Goal: Book appointment/travel/reservation

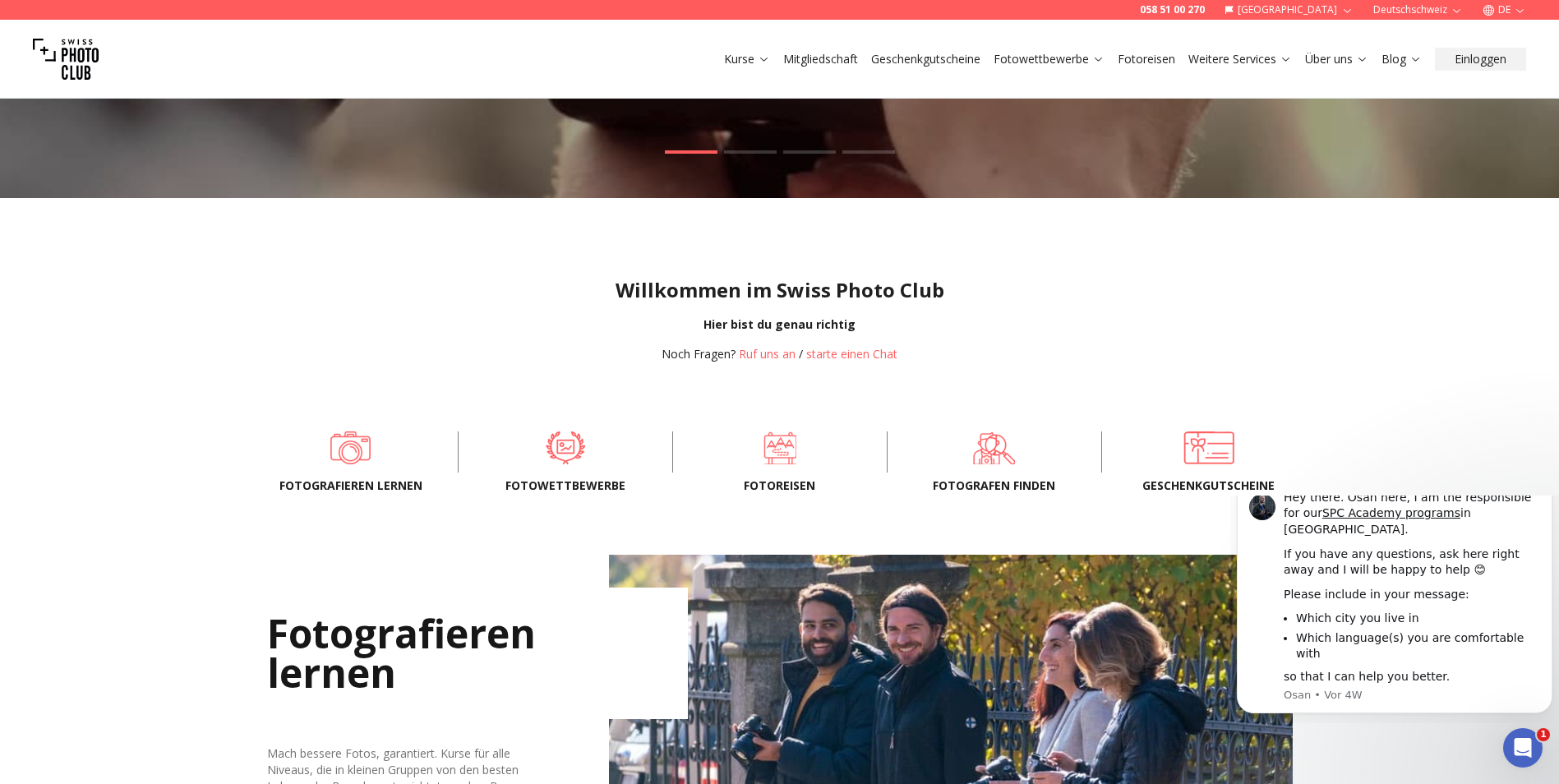
scroll to position [329, 0]
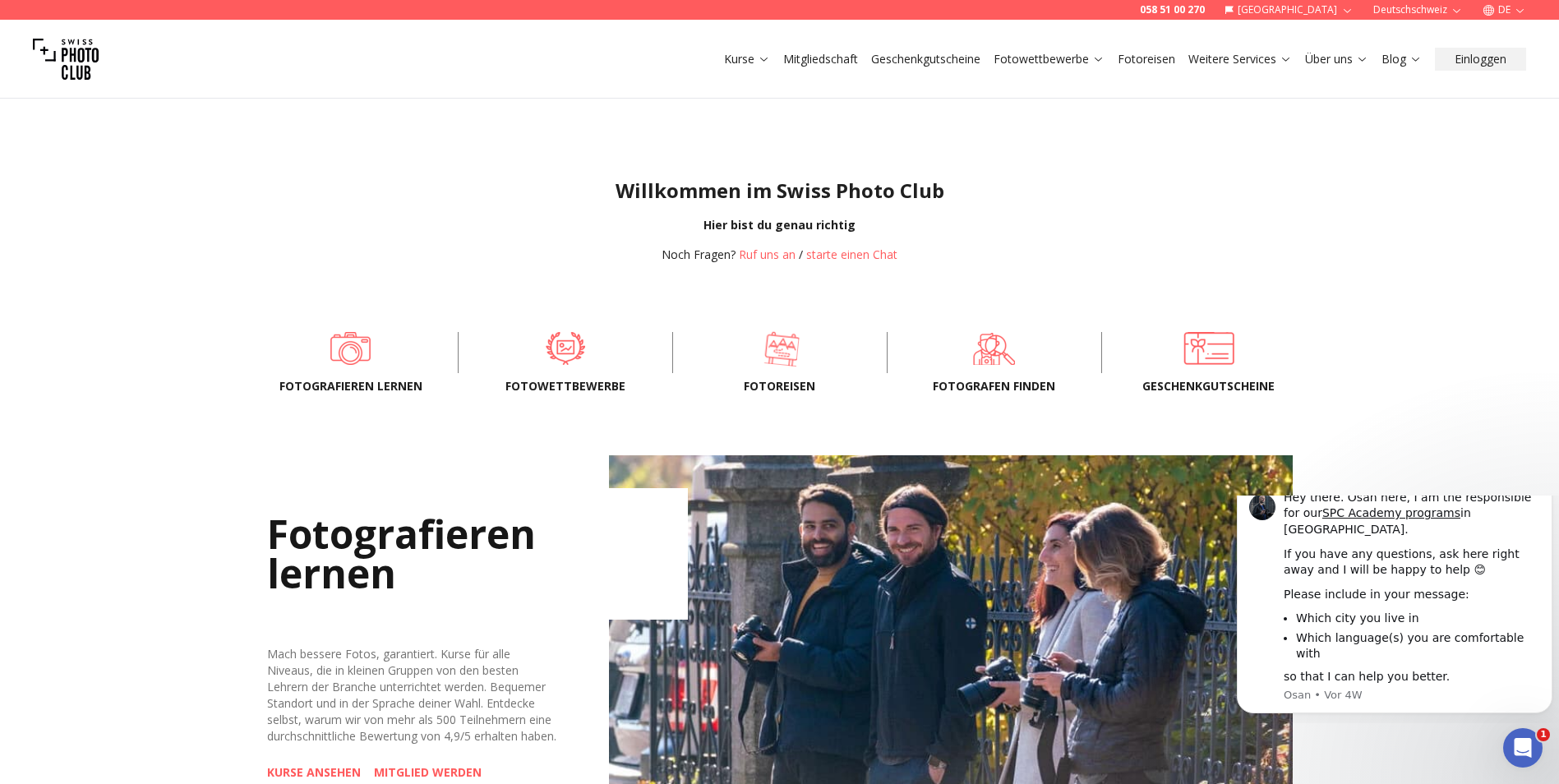
click at [773, 360] on span at bounding box center [781, 348] width 164 height 49
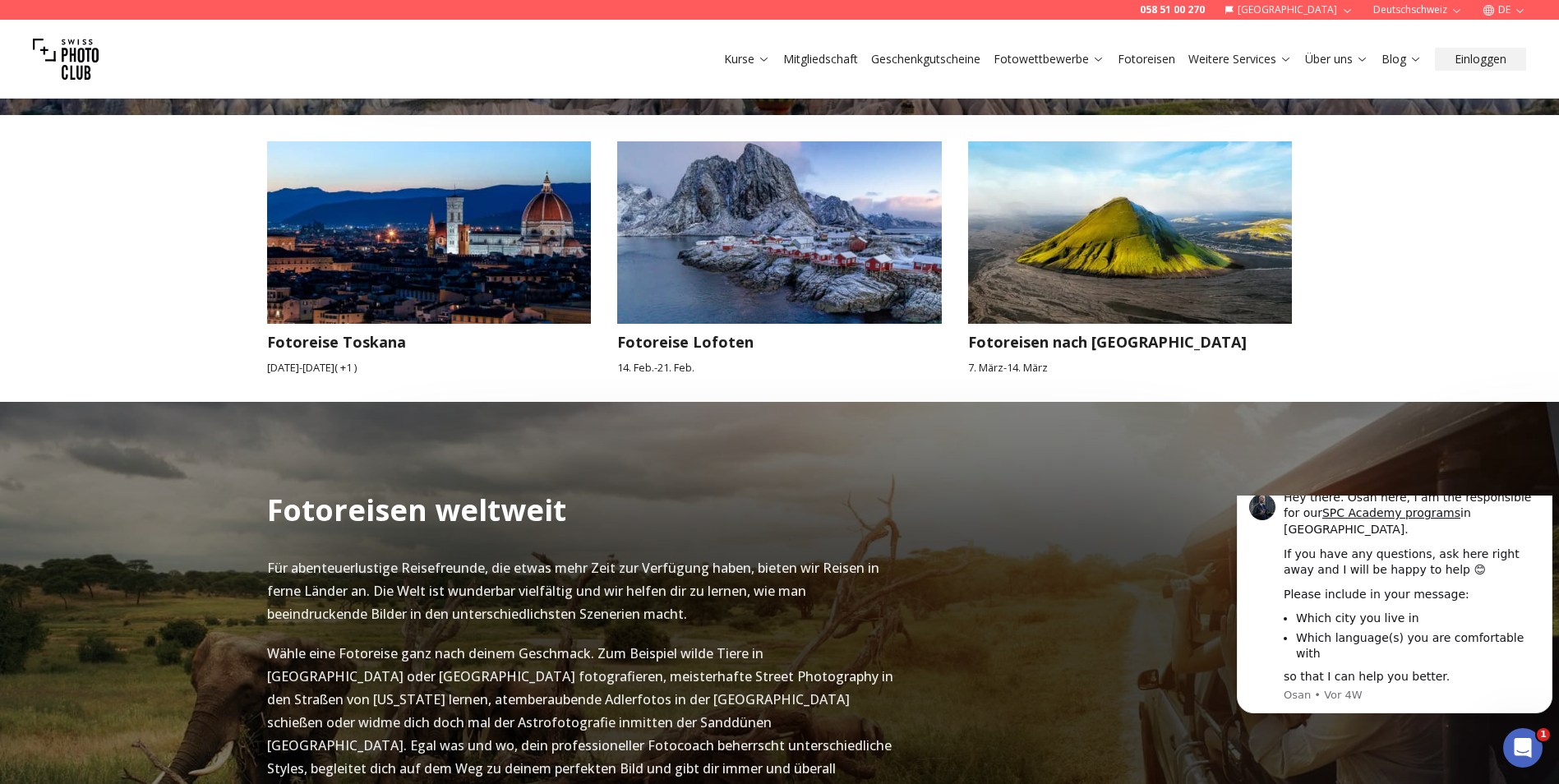
scroll to position [1480, 0]
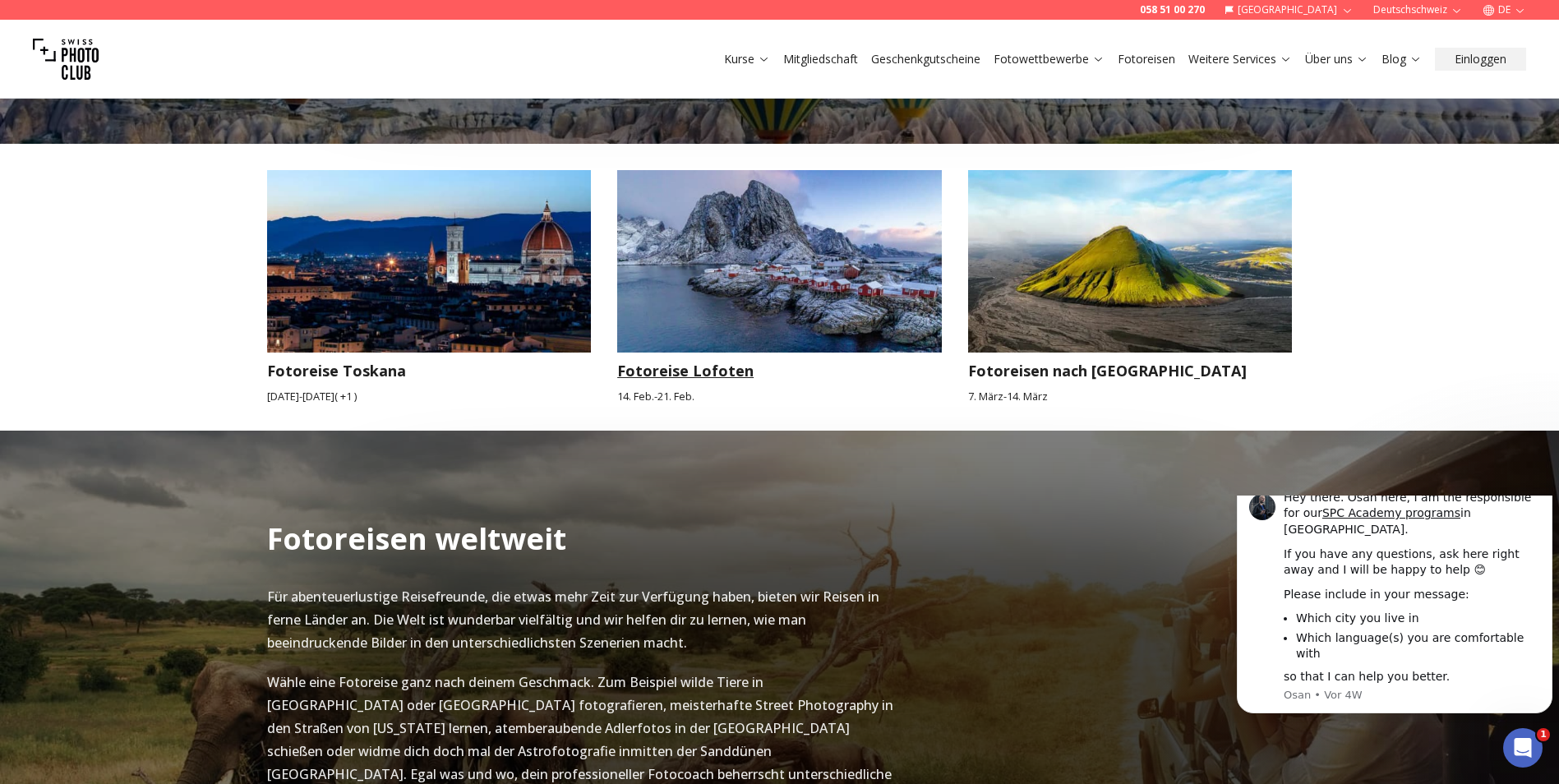
click at [751, 264] on img at bounding box center [780, 261] width 325 height 183
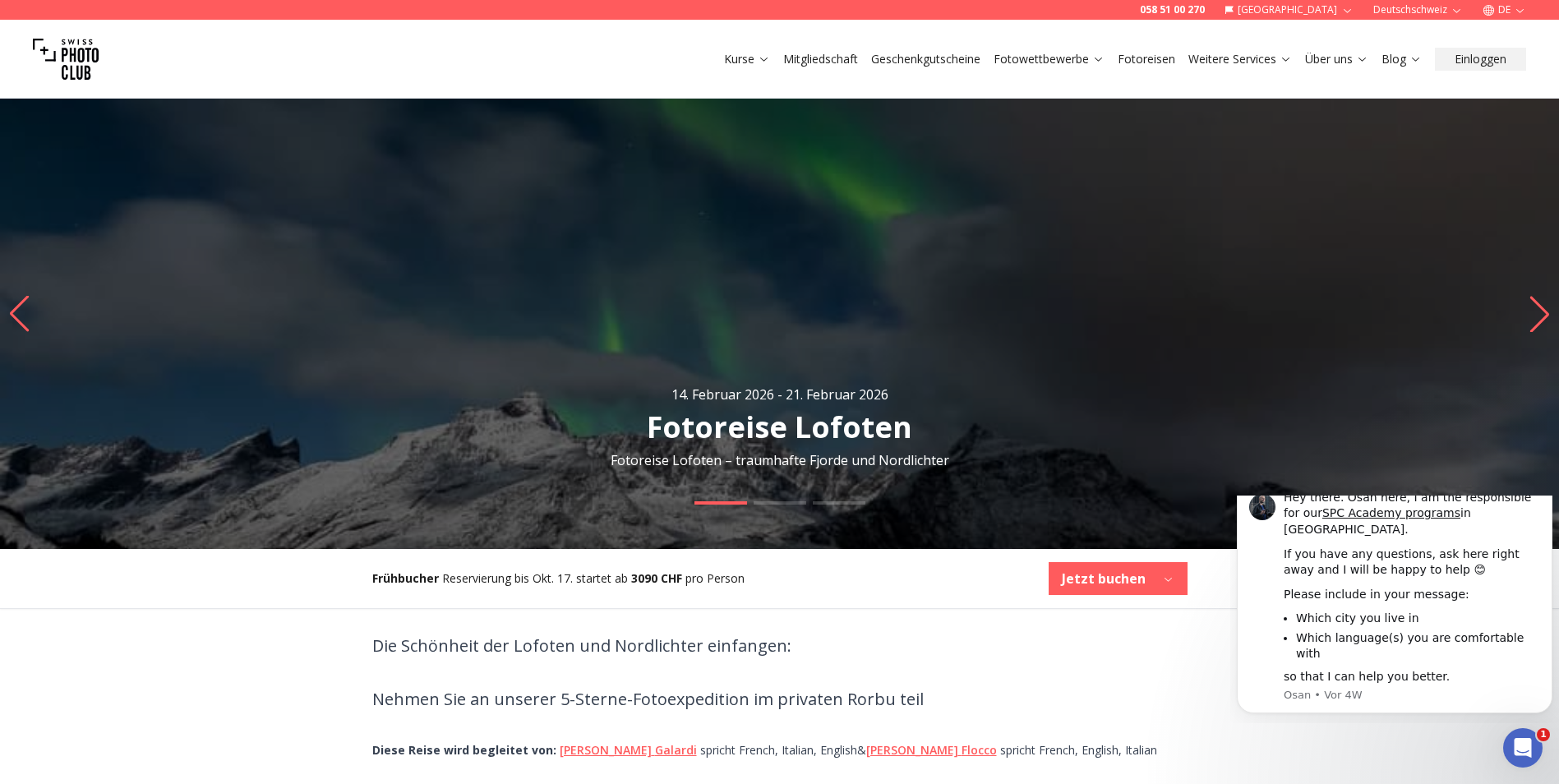
scroll to position [82, 0]
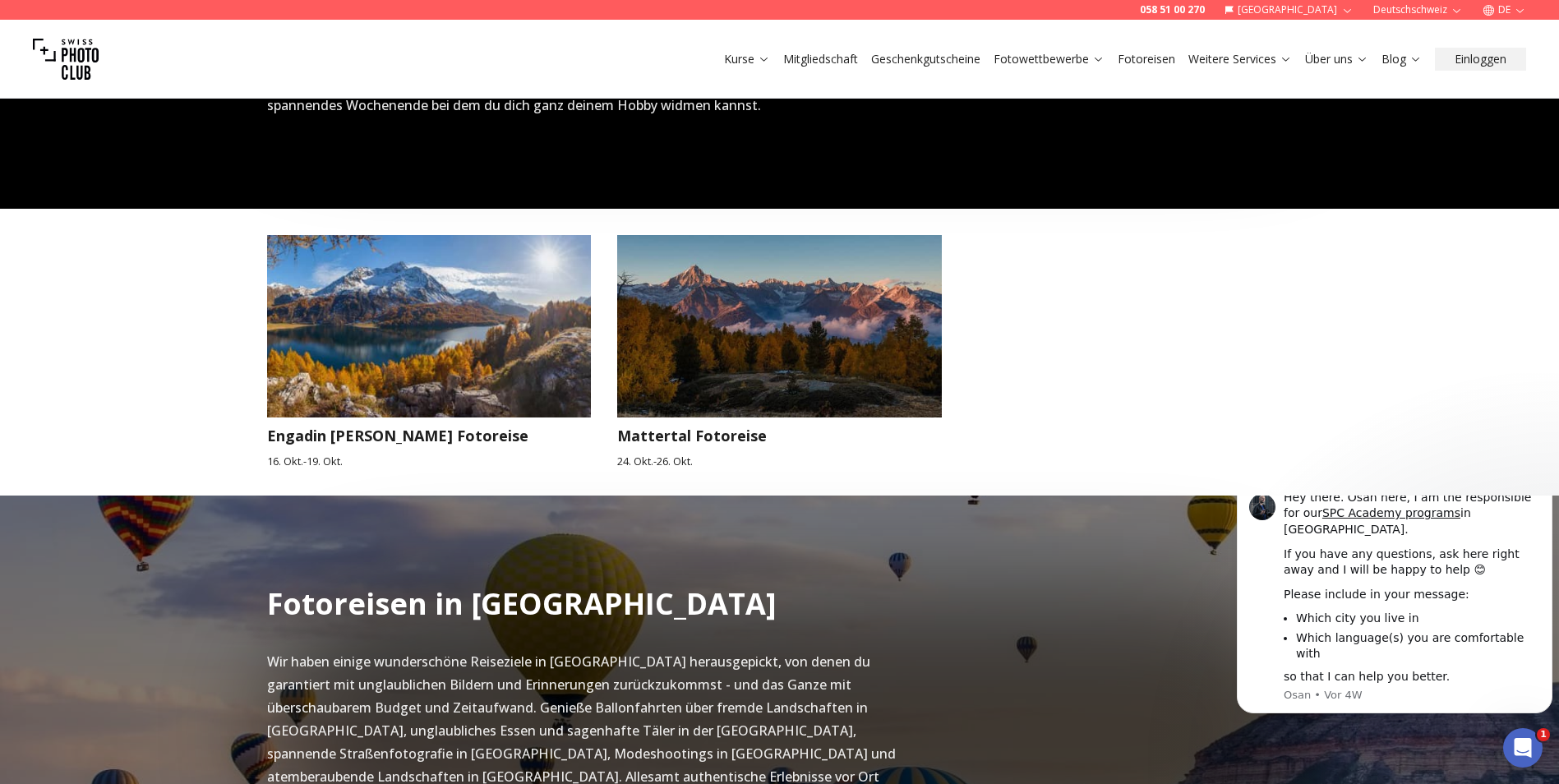
scroll to position [575, 0]
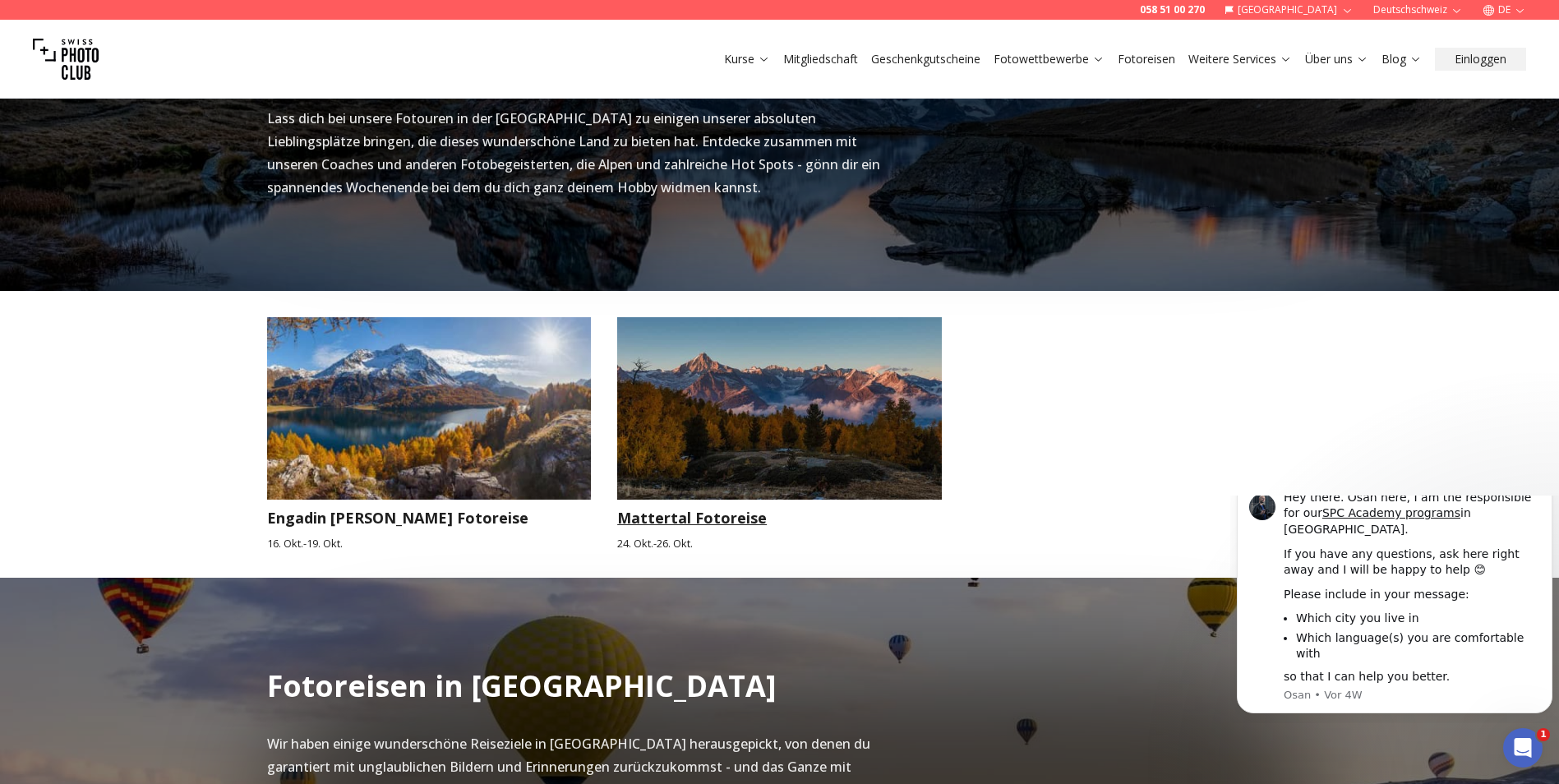
click at [728, 435] on img at bounding box center [780, 408] width 325 height 183
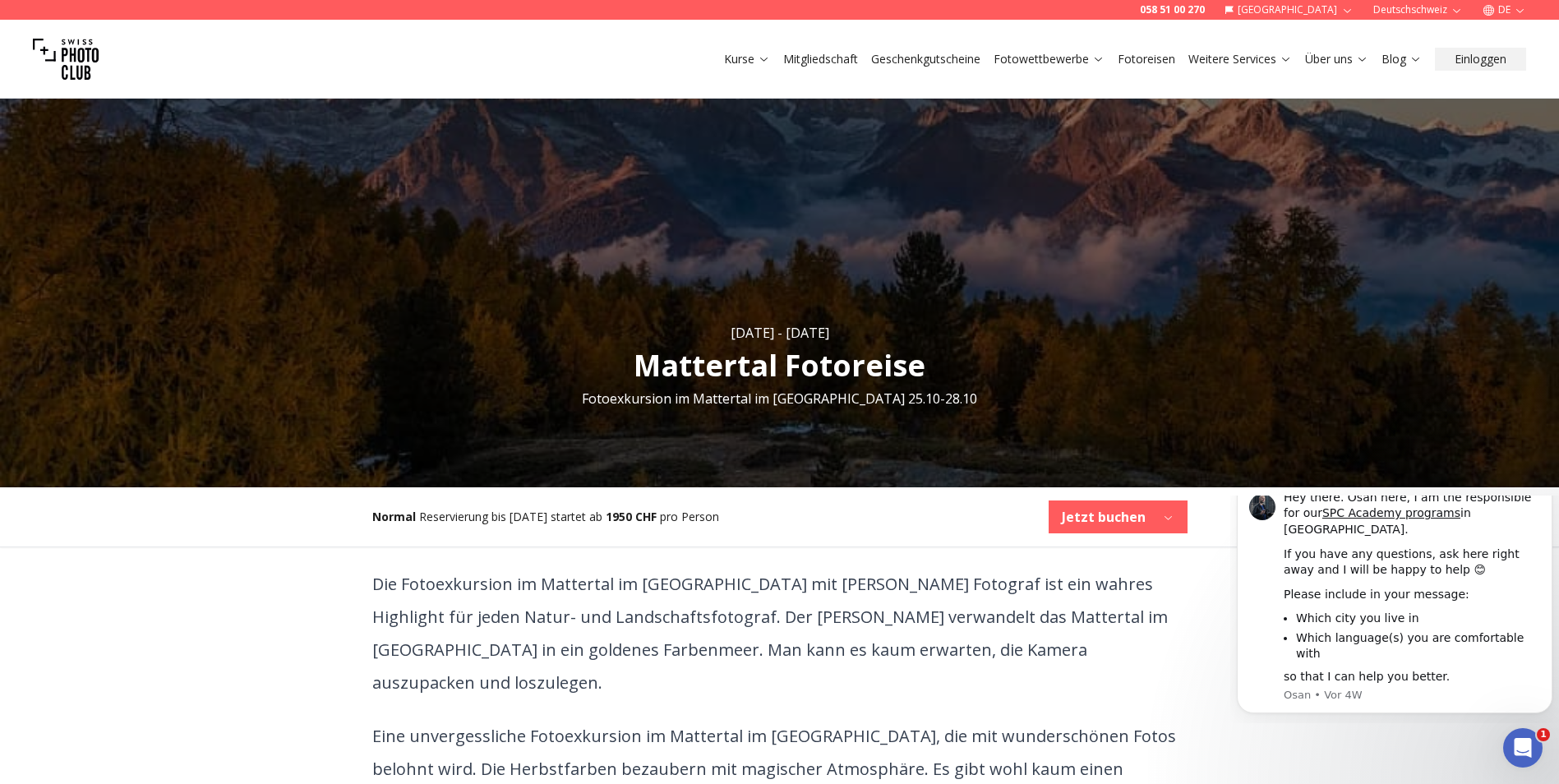
scroll to position [165, 0]
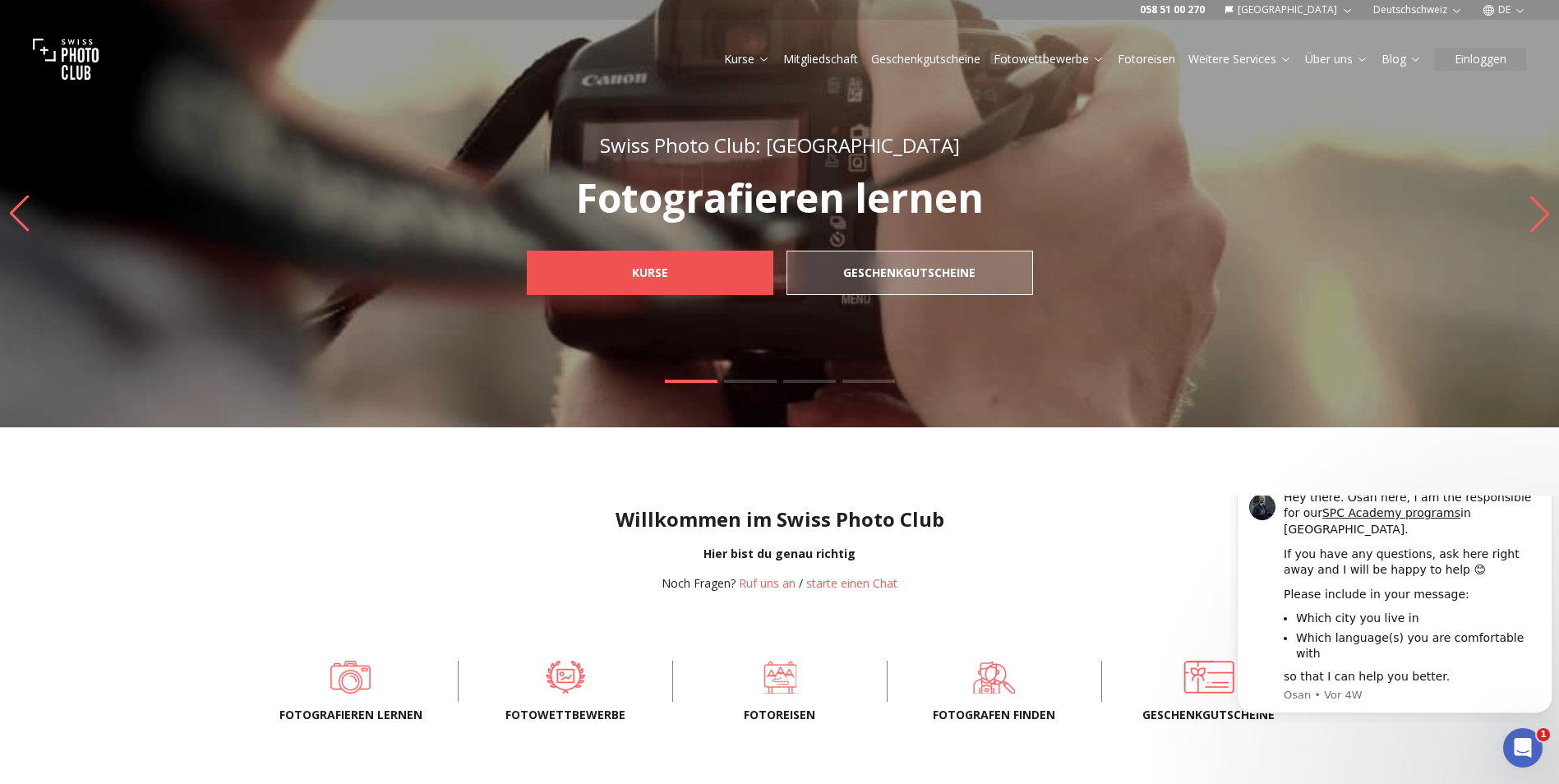
click at [670, 275] on span "Kurse" at bounding box center [651, 273] width 63 height 30
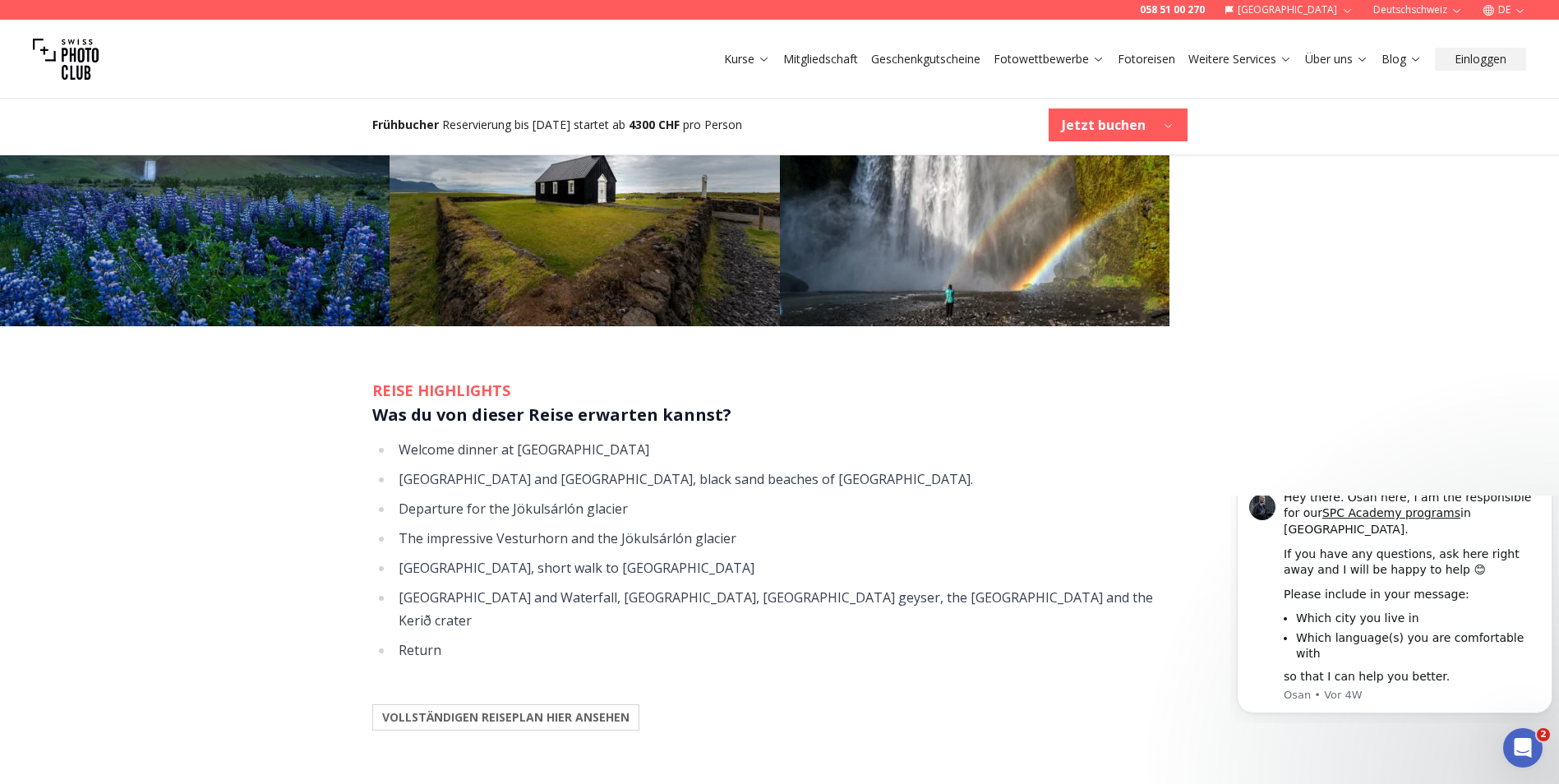
scroll to position [1972, 0]
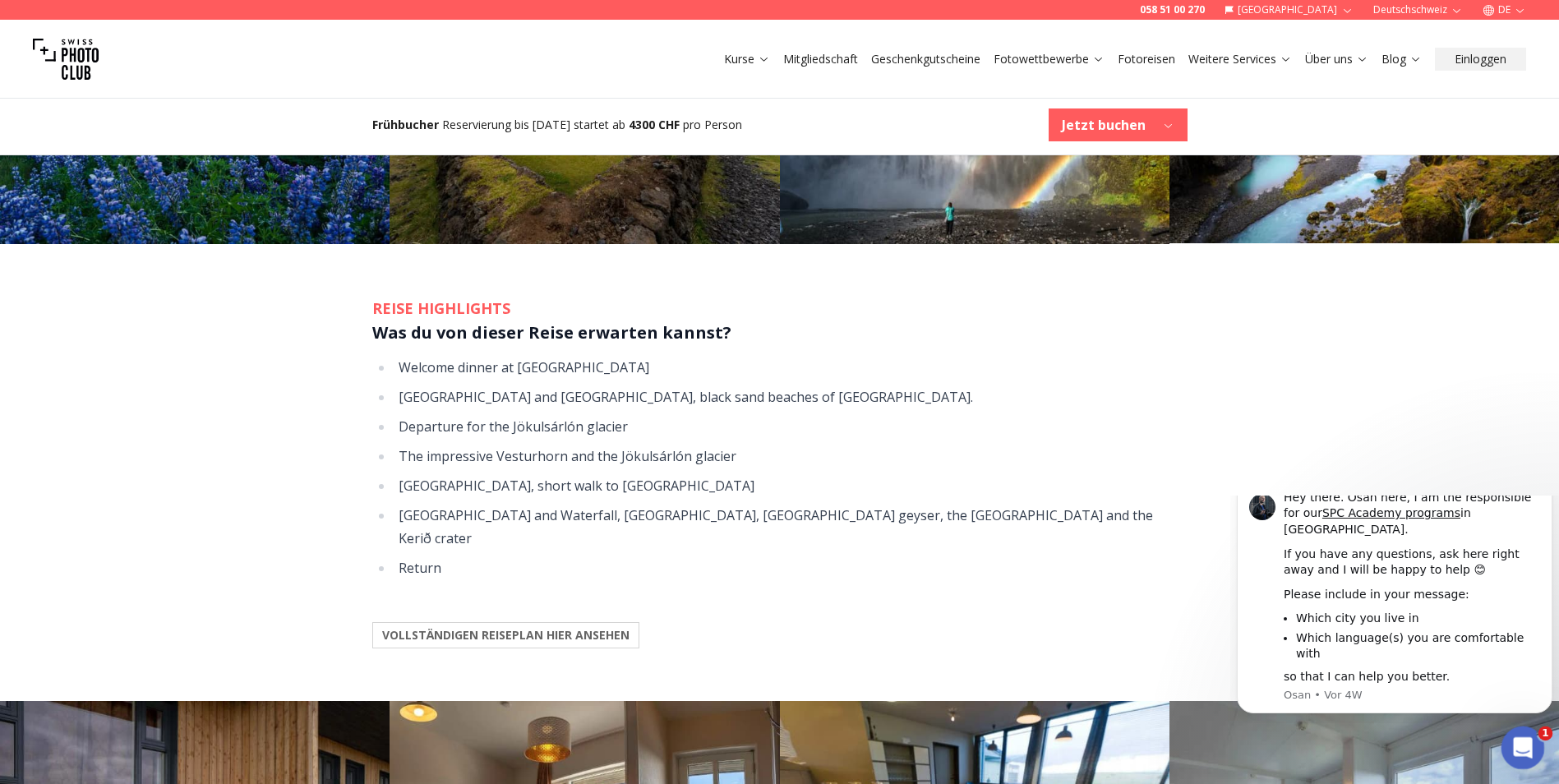
click at [1522, 747] on icon "Intercom-Nachrichtendienst öffnen" at bounding box center [1521, 746] width 27 height 27
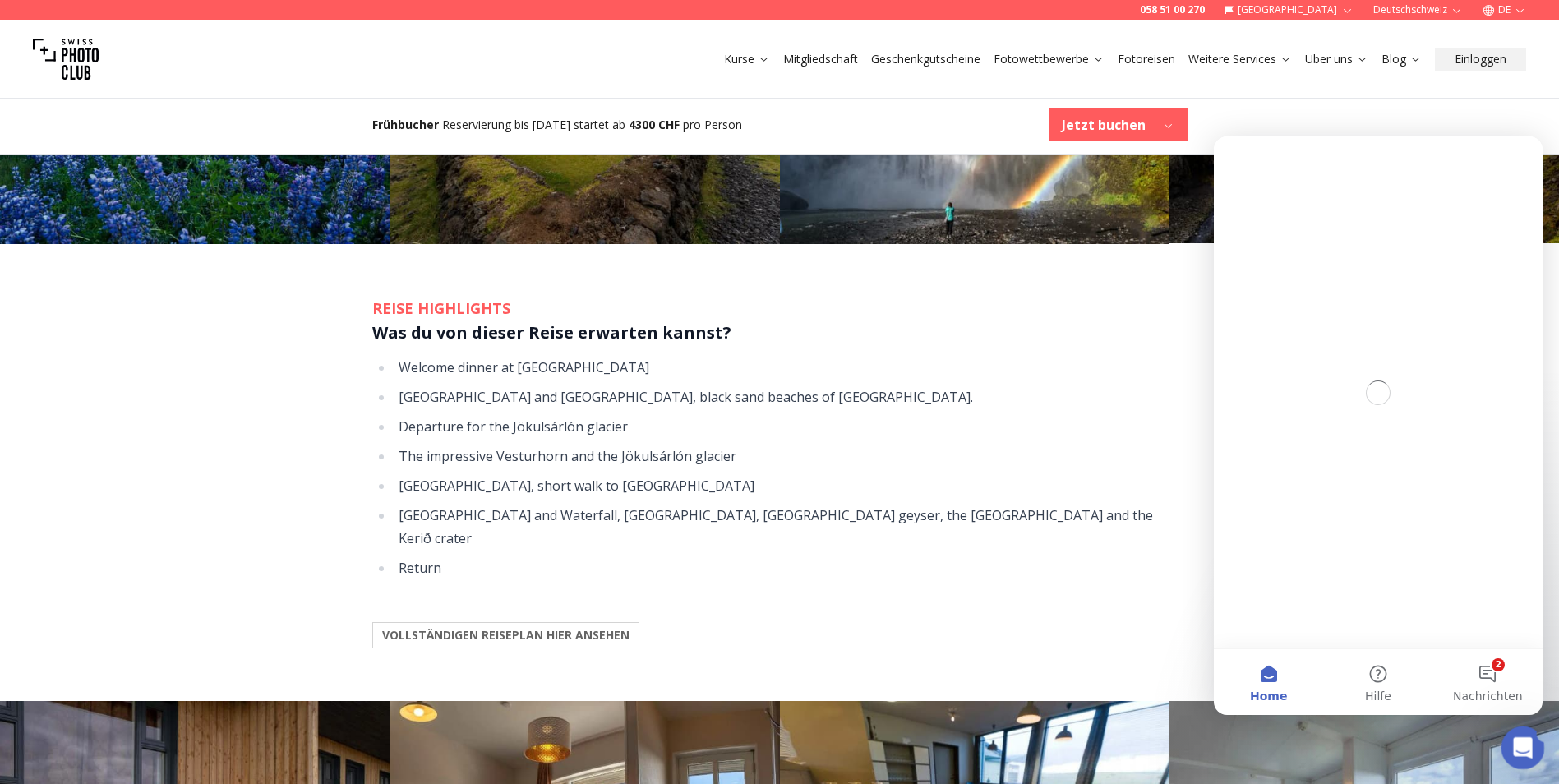
scroll to position [0, 0]
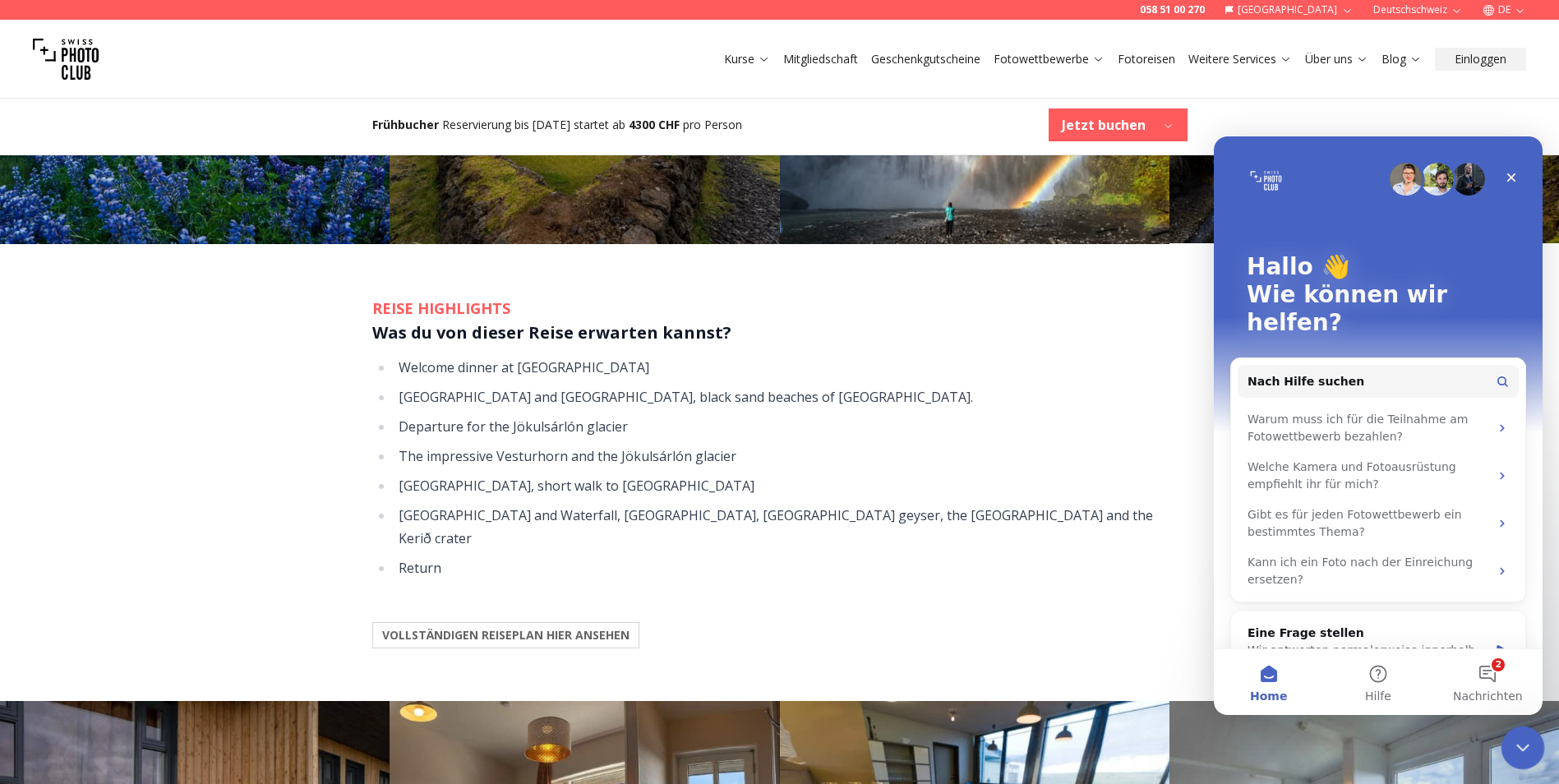
click at [1526, 753] on icon "Intercom-Nachrichtendienst schließen" at bounding box center [1520, 745] width 20 height 20
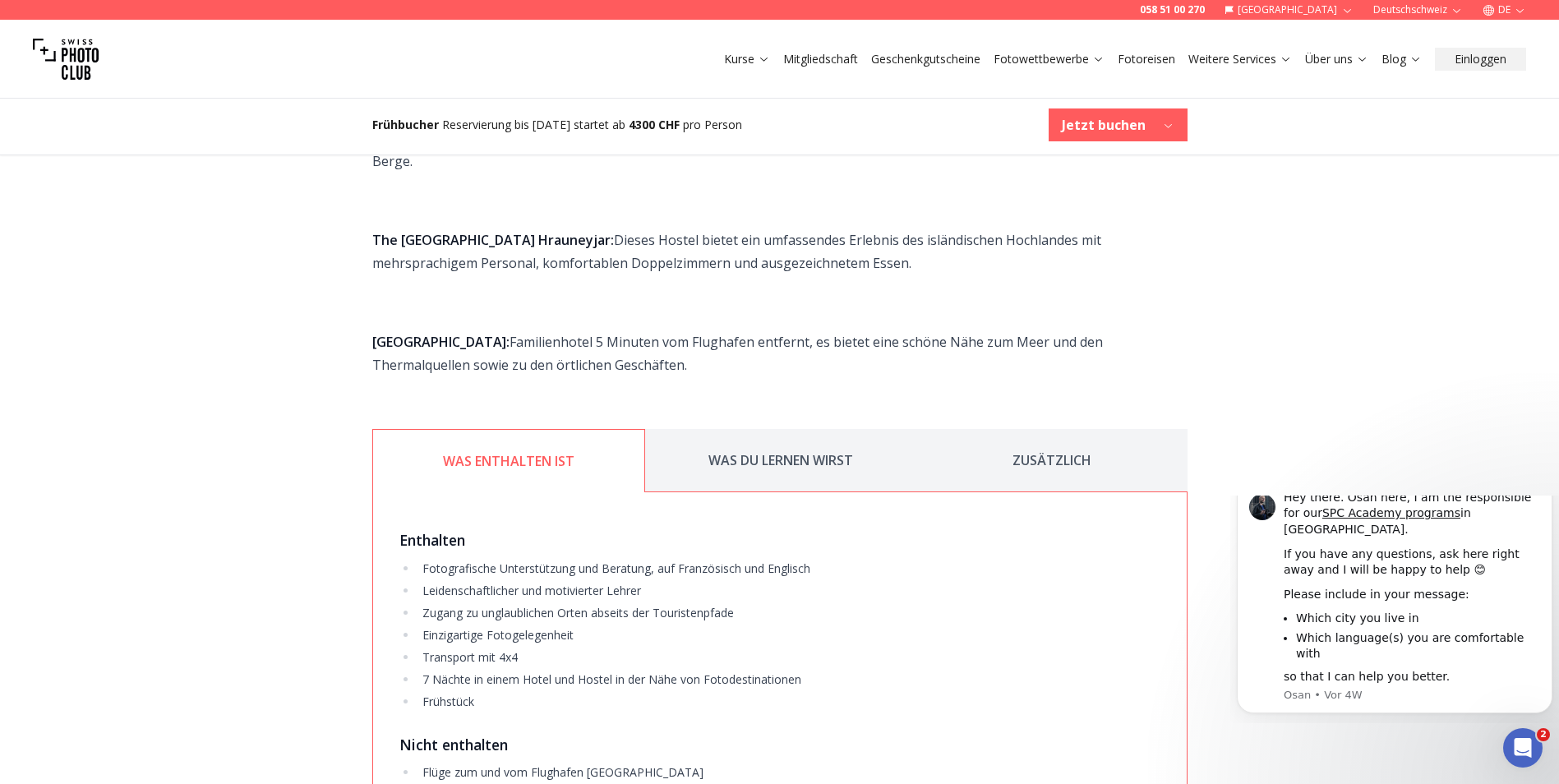
scroll to position [3370, 0]
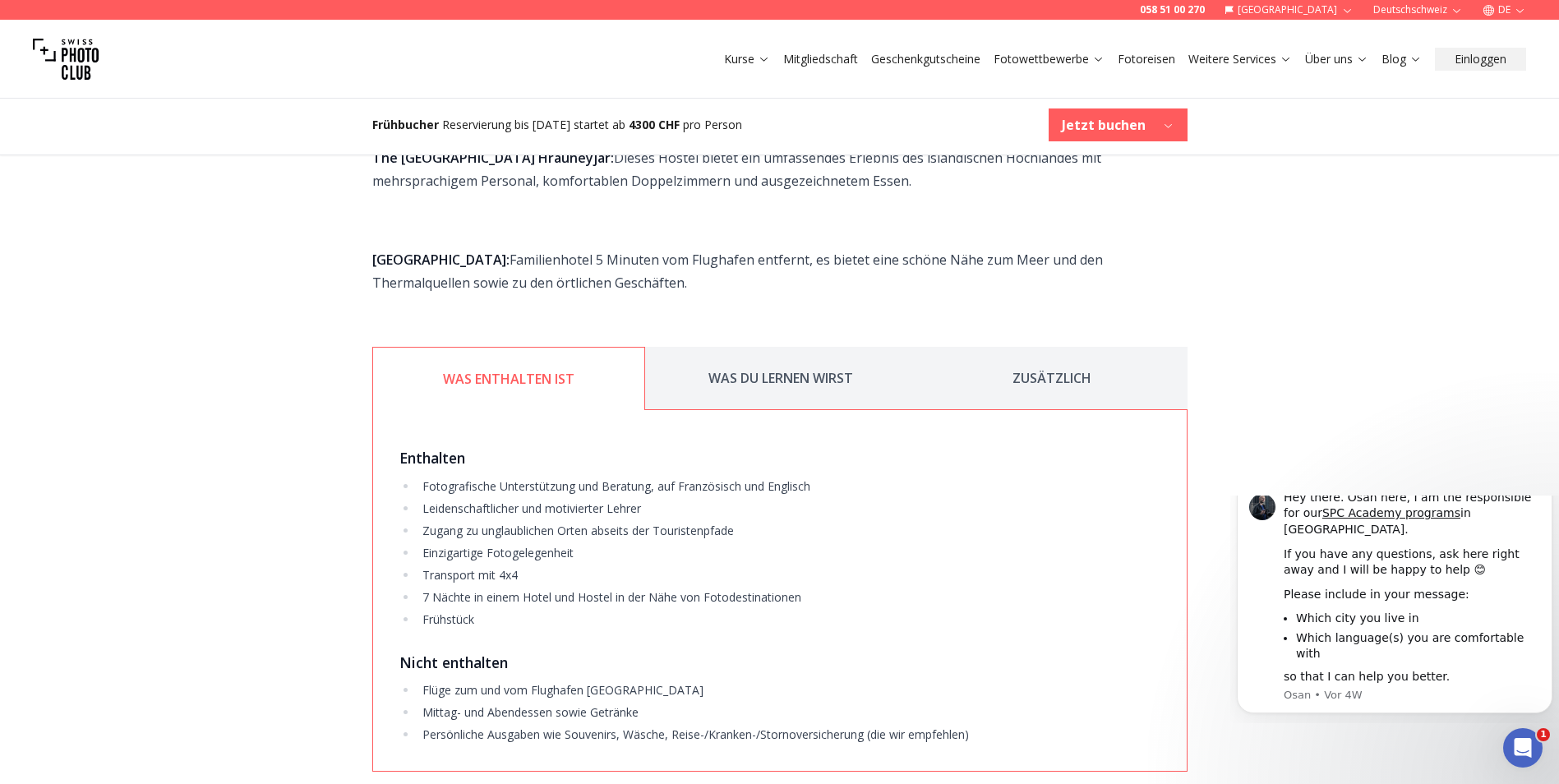
click at [753, 347] on button "WAS DU LERNEN WIRST" at bounding box center [781, 378] width 271 height 63
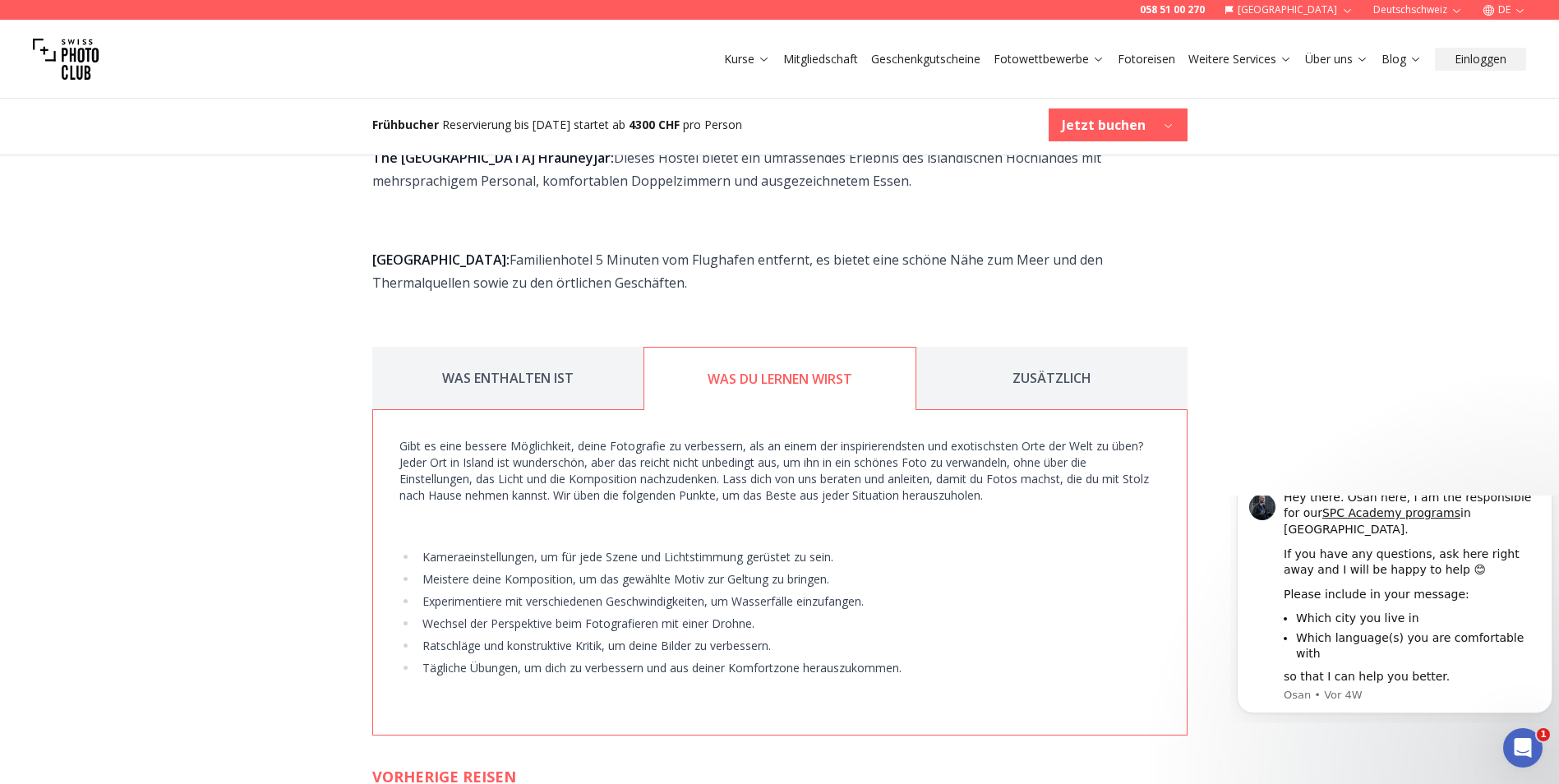
click at [1095, 347] on button "ZUSÄTZLICH" at bounding box center [1052, 378] width 271 height 63
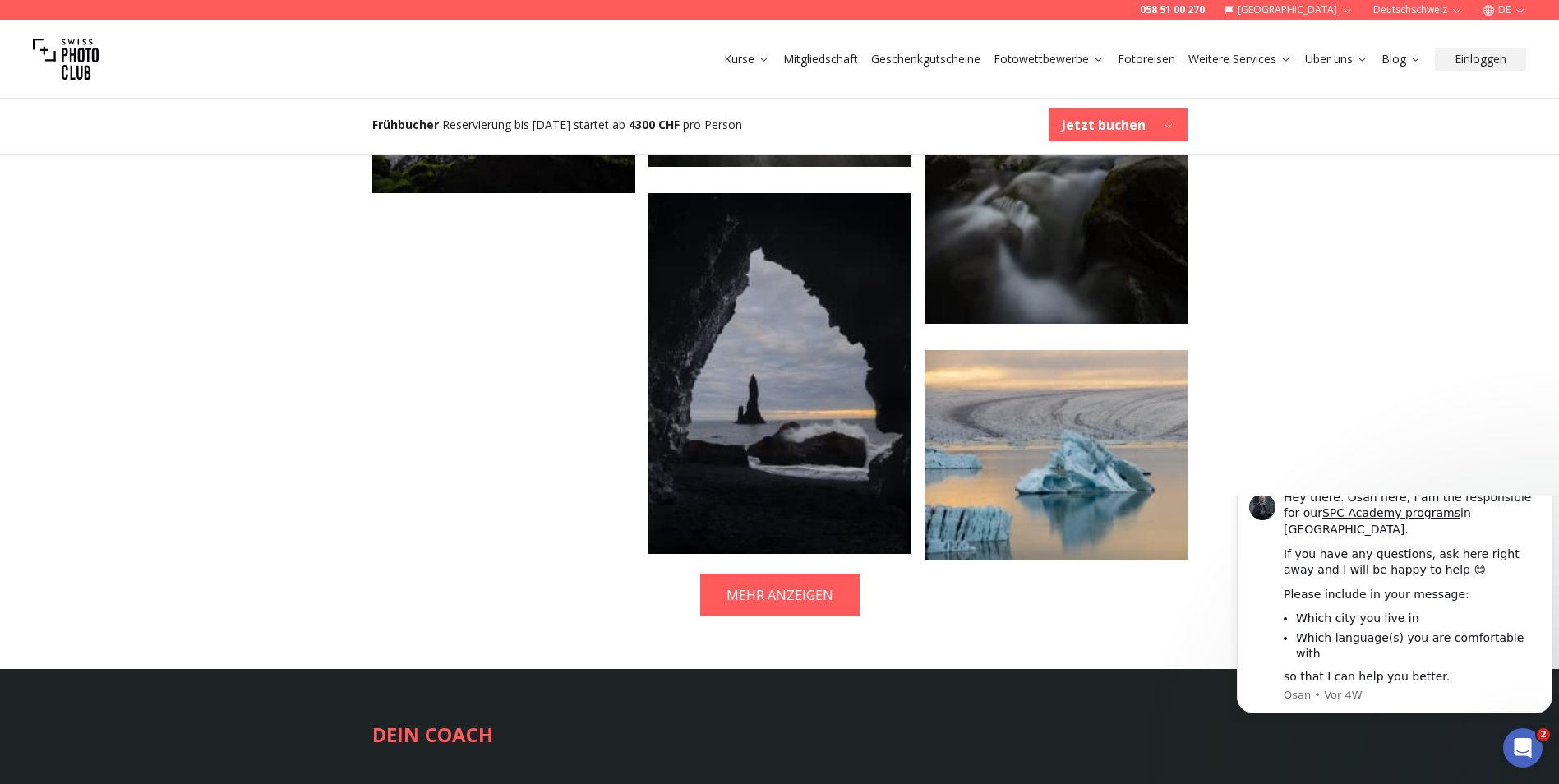
scroll to position [4520, 0]
